Goal: Task Accomplishment & Management: Manage account settings

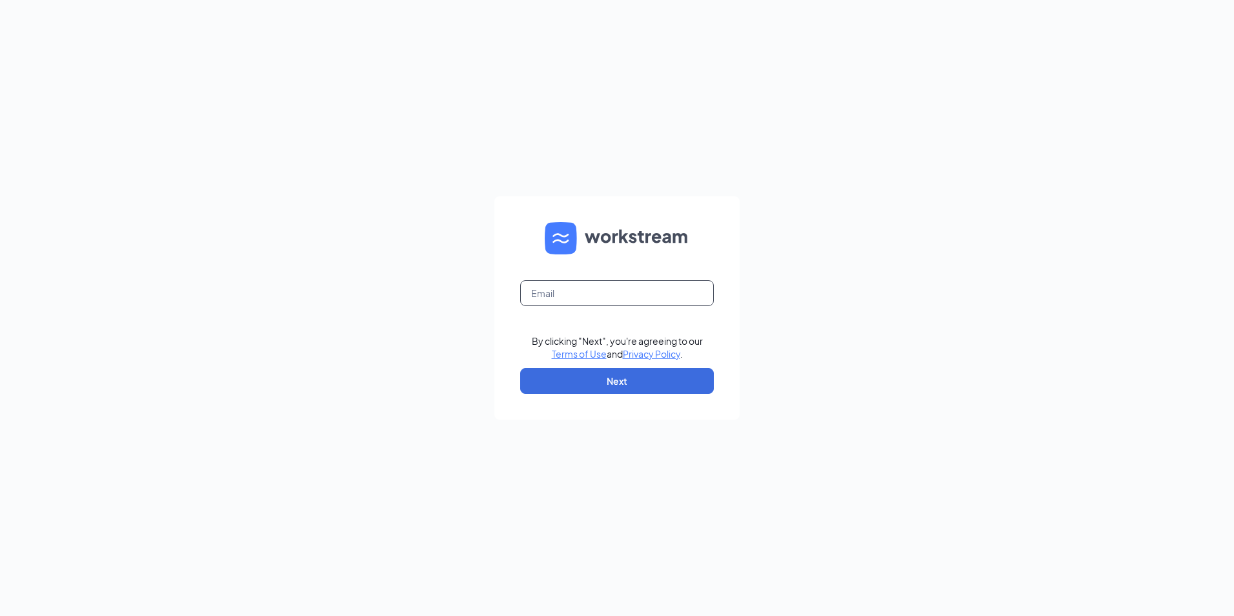
click at [532, 293] on input "text" at bounding box center [617, 293] width 194 height 26
click at [620, 381] on button "Next" at bounding box center [617, 381] width 194 height 26
click at [572, 294] on input "LJS701332ljsilvers.com" at bounding box center [617, 293] width 194 height 26
type input "LJS70133@ljsilvers.com"
click at [596, 370] on button "Next" at bounding box center [617, 381] width 194 height 26
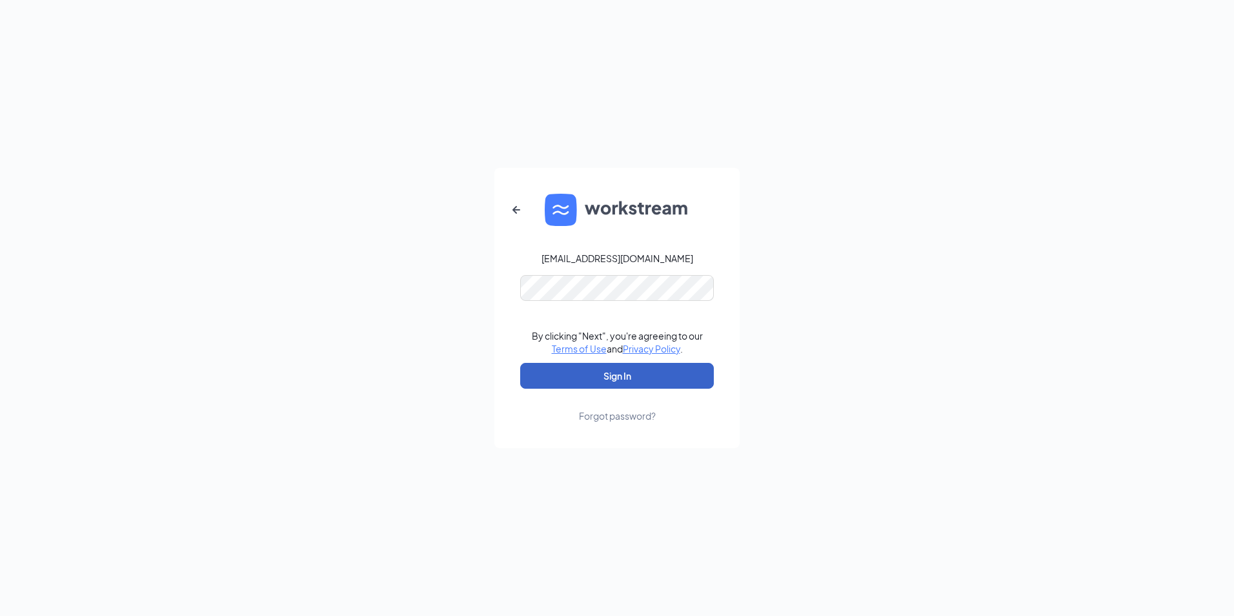
click at [587, 366] on button "Sign In" at bounding box center [617, 376] width 194 height 26
click at [688, 301] on div "Credential mismatches." at bounding box center [617, 295] width 194 height 41
click at [596, 376] on button "Sign In" at bounding box center [617, 376] width 194 height 26
click at [728, 315] on form "LJS70133@ljsilvers.com Credential mismatches. By clicking "Next", you're agreei…" at bounding box center [616, 308] width 245 height 280
click at [652, 374] on button "Sign In" at bounding box center [617, 376] width 194 height 26
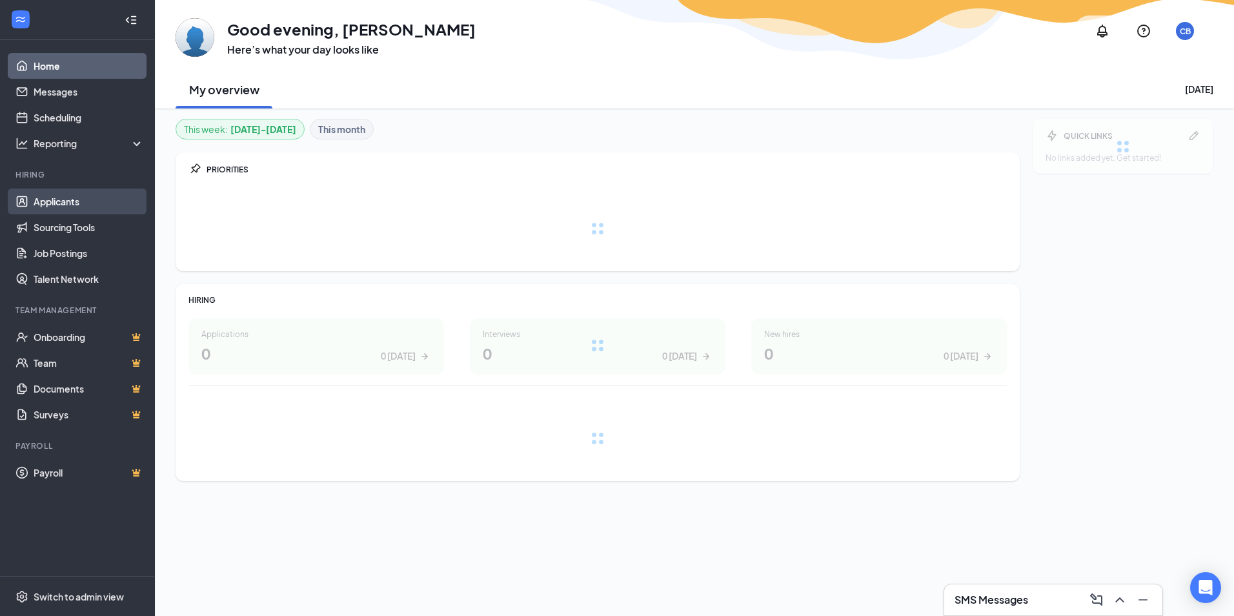
click at [72, 205] on link "Applicants" at bounding box center [89, 201] width 110 height 26
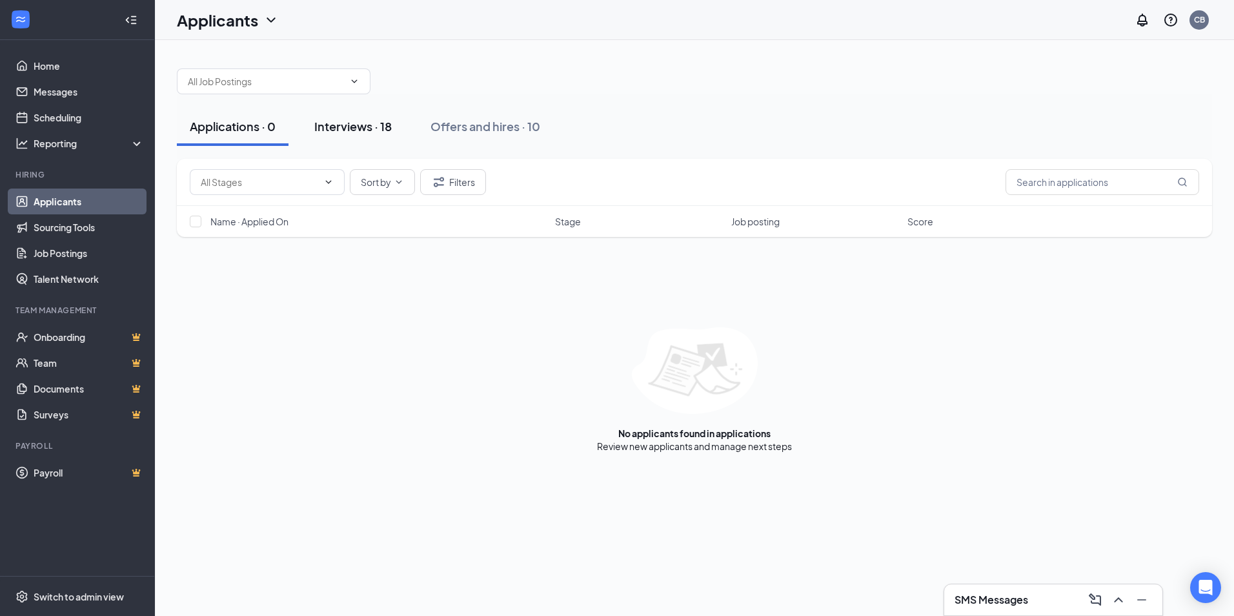
click at [361, 134] on div "Interviews · 18" at bounding box center [352, 126] width 77 height 16
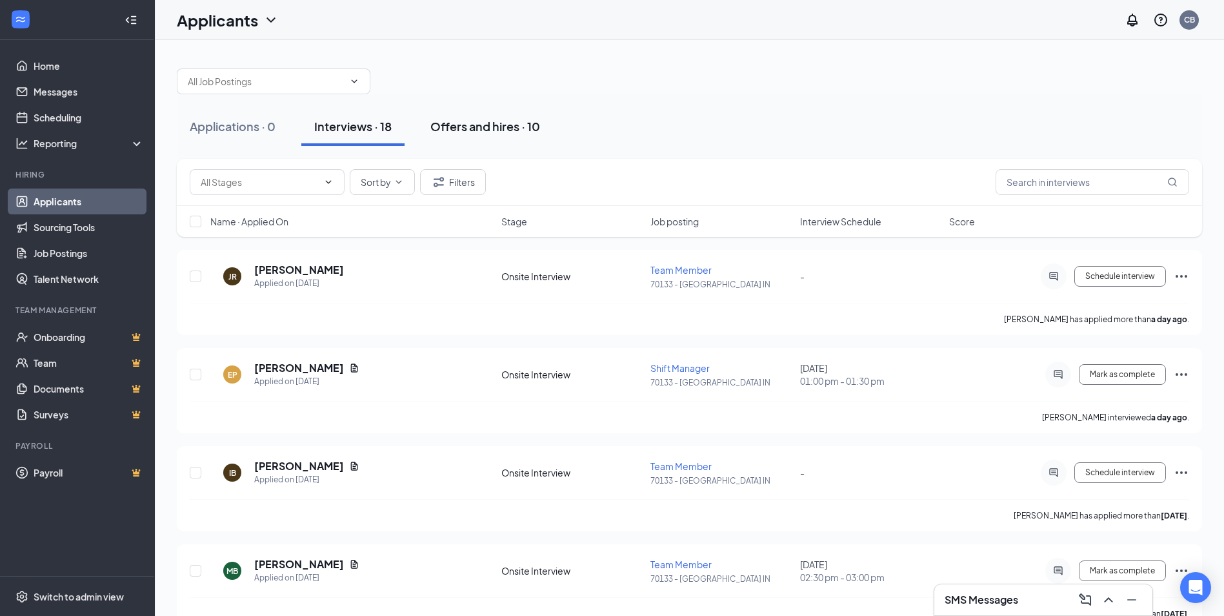
click at [501, 129] on div "Offers and hires · 10" at bounding box center [486, 126] width 110 height 16
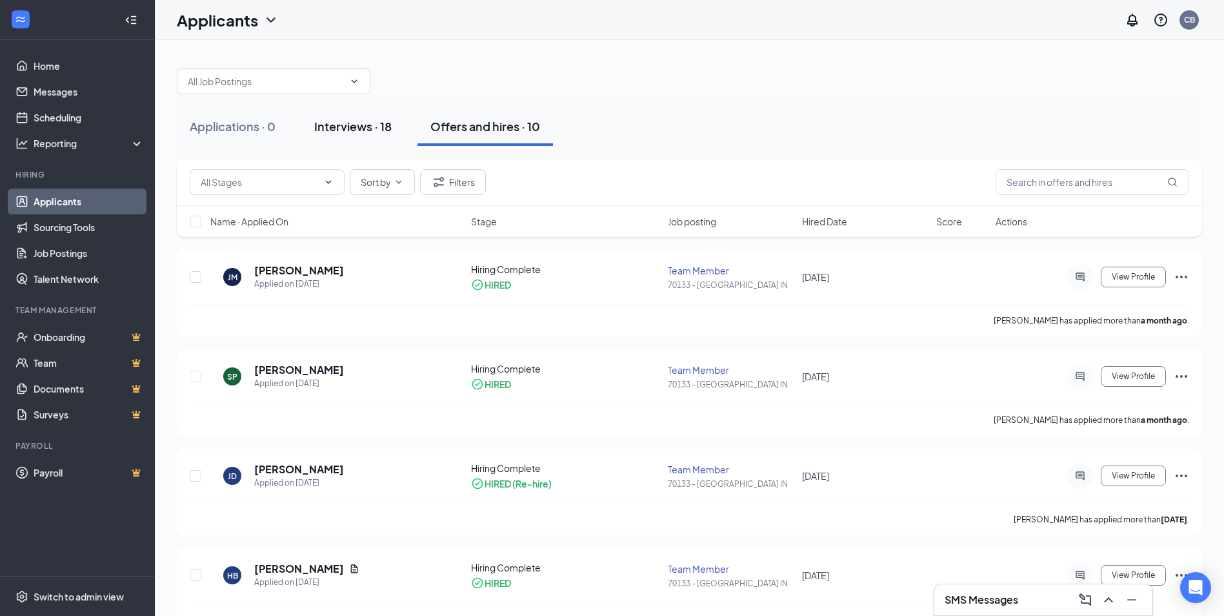
click at [358, 132] on div "Interviews · 18" at bounding box center [352, 126] width 77 height 16
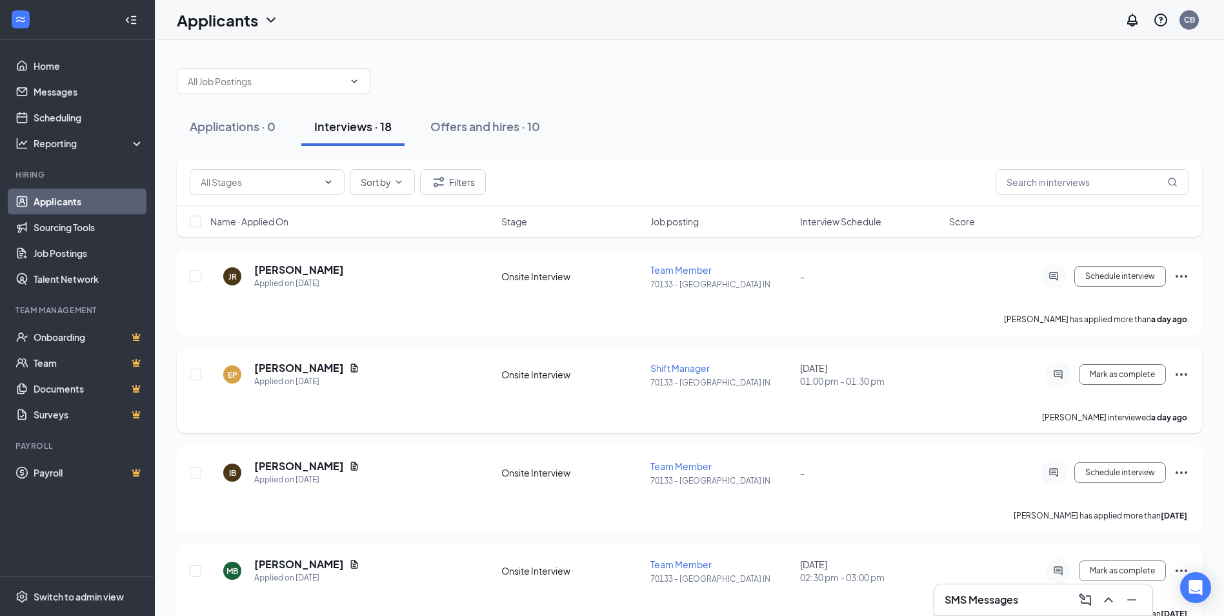
click at [1182, 376] on icon "Ellipses" at bounding box center [1181, 374] width 15 height 15
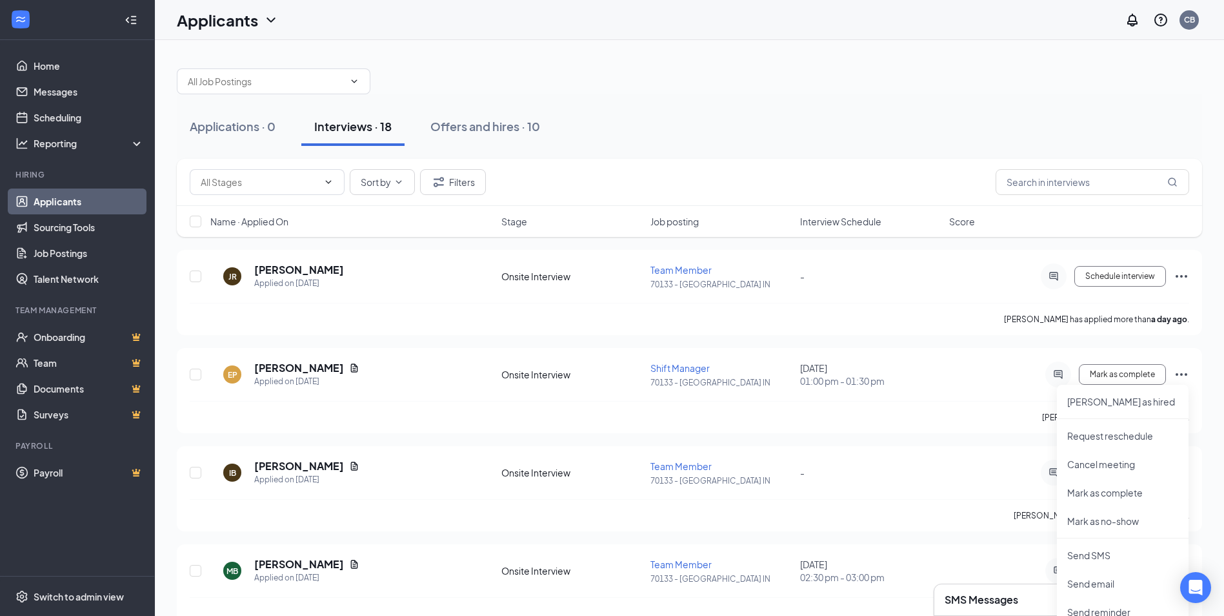
click at [915, 119] on div "Applications · 0 Interviews · 18 Offers and hires · 10" at bounding box center [690, 126] width 1026 height 39
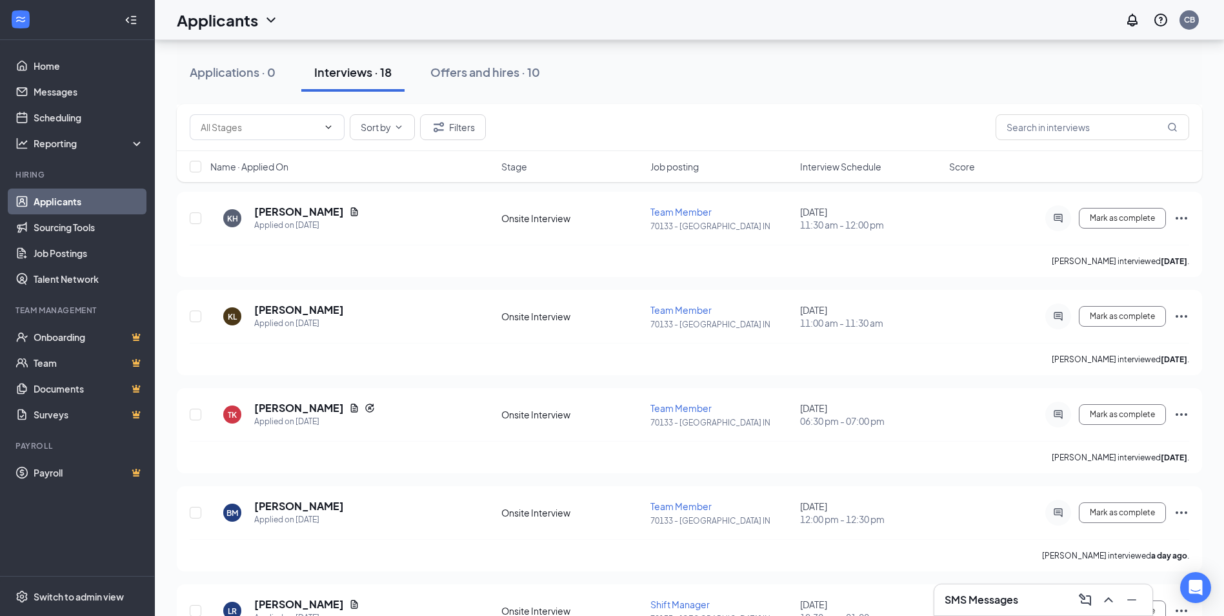
scroll to position [455, 0]
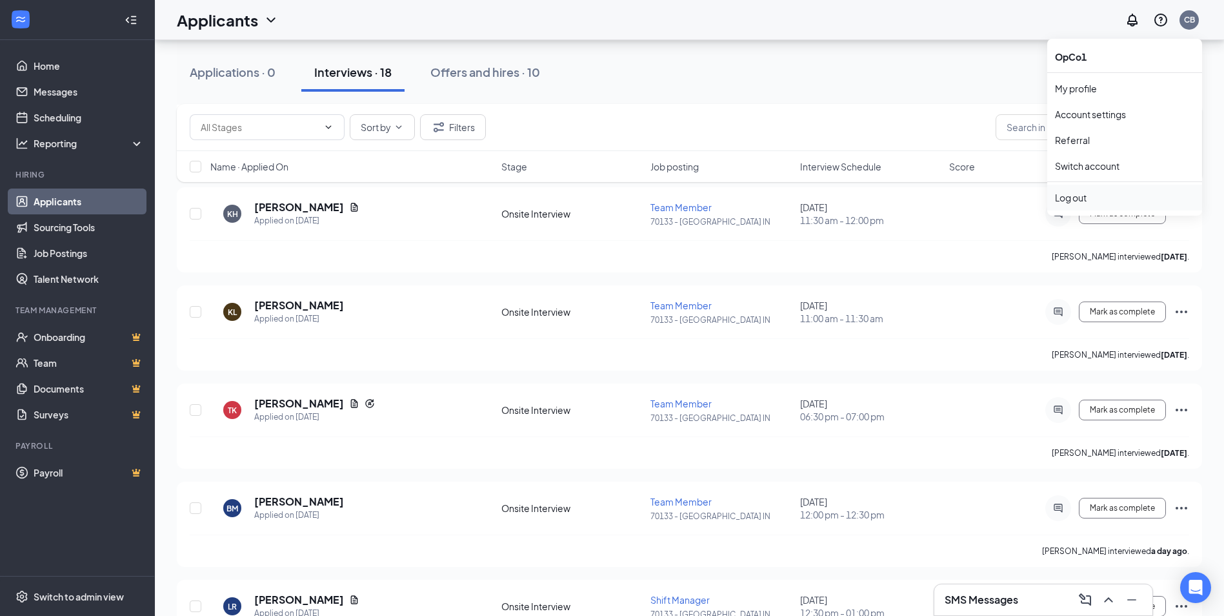
click at [1063, 199] on div "Log out" at bounding box center [1124, 197] width 139 height 13
